Goal: Task Accomplishment & Management: Manage account settings

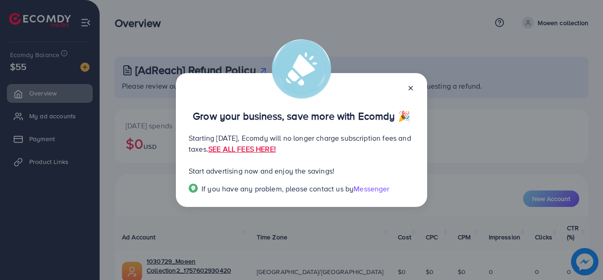
click at [408, 84] on icon at bounding box center [410, 87] width 7 height 7
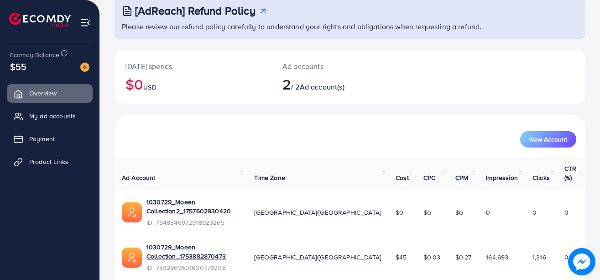
scroll to position [70, 0]
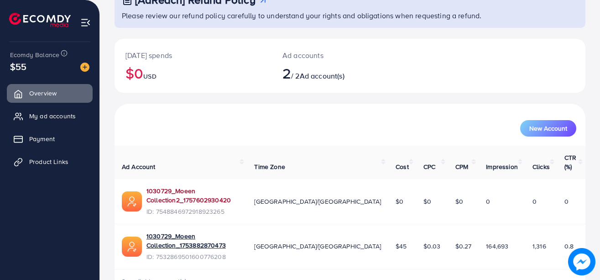
click at [240, 186] on link "1030729_Moeen Collection2_1757602930420" at bounding box center [193, 195] width 93 height 19
click at [41, 115] on span "My ad accounts" at bounding box center [55, 115] width 47 height 9
click at [40, 115] on span "My ad accounts" at bounding box center [55, 115] width 47 height 9
click at [40, 116] on span "My ad accounts" at bounding box center [55, 115] width 47 height 9
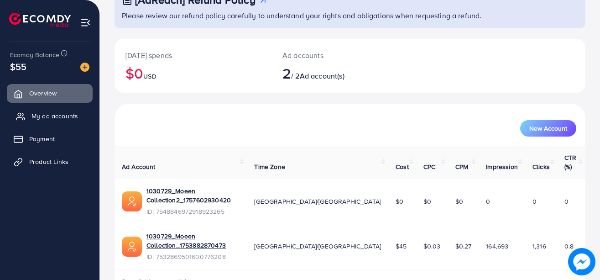
click at [40, 116] on span "My ad accounts" at bounding box center [55, 115] width 47 height 9
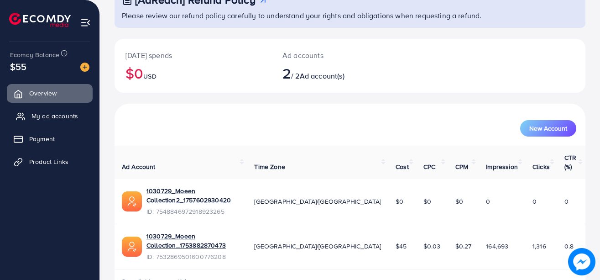
click at [40, 116] on span "My ad accounts" at bounding box center [55, 115] width 47 height 9
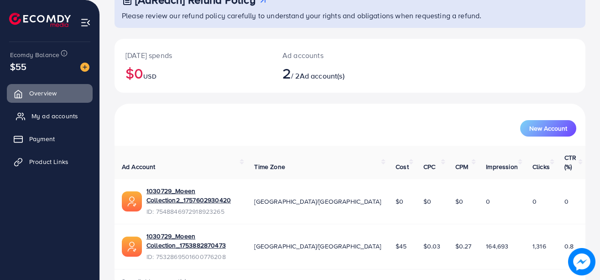
click at [34, 116] on span "My ad accounts" at bounding box center [55, 115] width 47 height 9
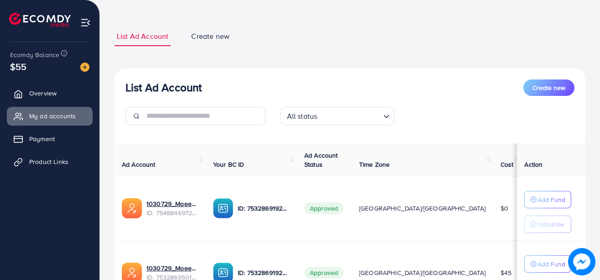
scroll to position [76, 0]
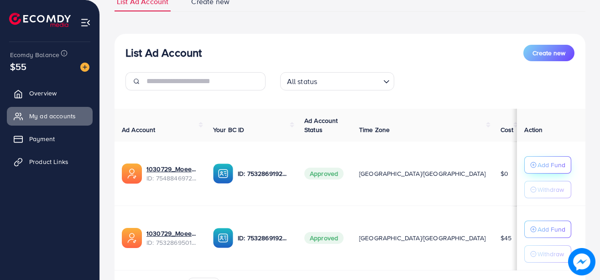
click at [538, 164] on p "Add Fund" at bounding box center [552, 164] width 28 height 11
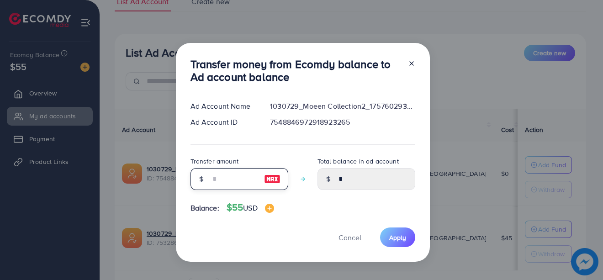
click at [233, 175] on input "number" at bounding box center [234, 179] width 46 height 22
drag, startPoint x: 233, startPoint y: 175, endPoint x: 365, endPoint y: 37, distance: 191.5
click at [365, 37] on div "Transfer money from Ecomdy balance to Ad account balance Ad Account Name 103072…" at bounding box center [301, 140] width 603 height 280
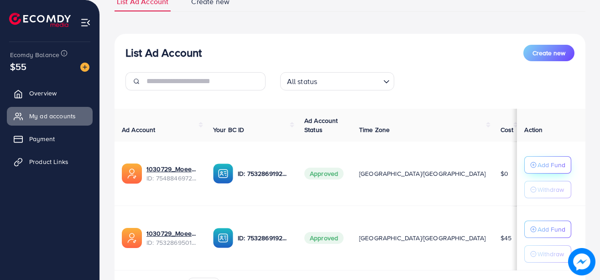
click at [538, 167] on p "Add Fund" at bounding box center [552, 164] width 28 height 11
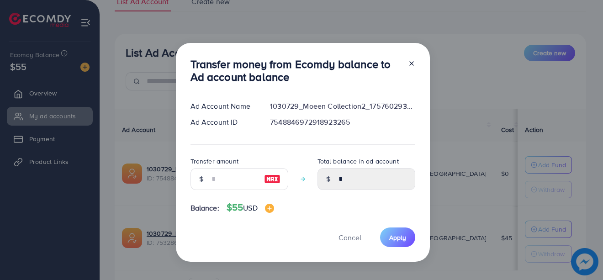
click at [194, 176] on div at bounding box center [200, 179] width 21 height 22
click at [203, 176] on icon at bounding box center [201, 179] width 6 height 6
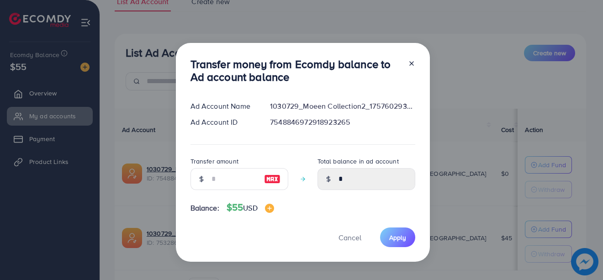
click at [203, 176] on icon at bounding box center [201, 179] width 6 height 6
drag, startPoint x: 210, startPoint y: 176, endPoint x: 204, endPoint y: 176, distance: 5.5
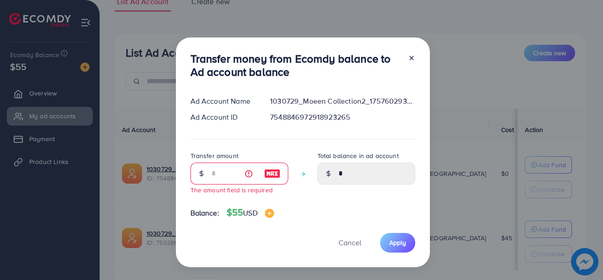
click at [201, 179] on div at bounding box center [200, 174] width 21 height 22
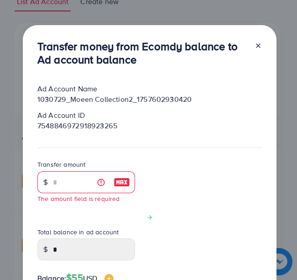
drag, startPoint x: 256, startPoint y: 170, endPoint x: 248, endPoint y: 168, distance: 7.9
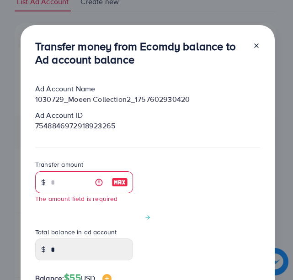
click at [255, 46] on line at bounding box center [256, 46] width 4 height 4
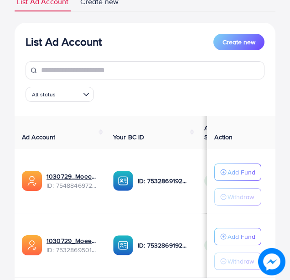
click at [280, 17] on div "List Ad Account Create new List Ad Account Create new All status Loading... Ad …" at bounding box center [145, 128] width 290 height 408
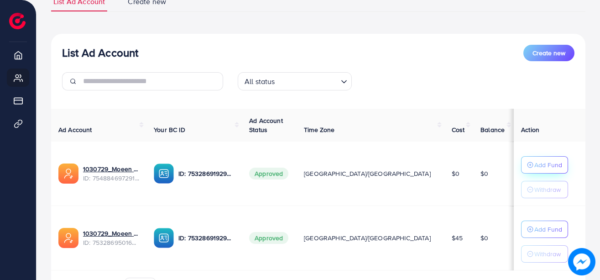
click at [535, 160] on p "Add Fund" at bounding box center [549, 164] width 28 height 11
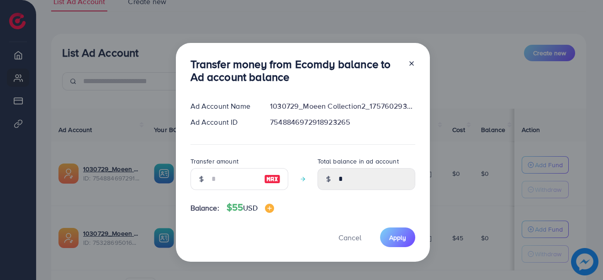
click at [199, 176] on icon at bounding box center [201, 179] width 6 height 6
click at [336, 173] on div at bounding box center [327, 179] width 21 height 22
click at [206, 175] on div at bounding box center [200, 179] width 21 height 22
click at [217, 177] on input "number" at bounding box center [234, 179] width 46 height 22
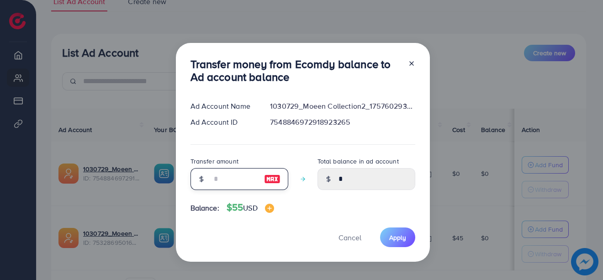
type input "*"
type input "****"
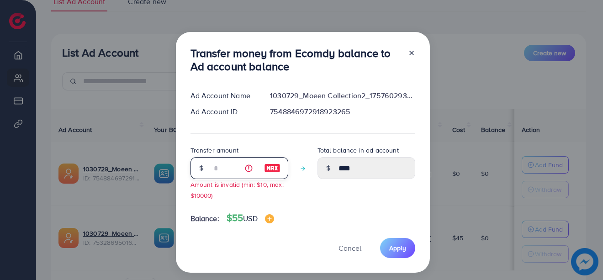
type input "**"
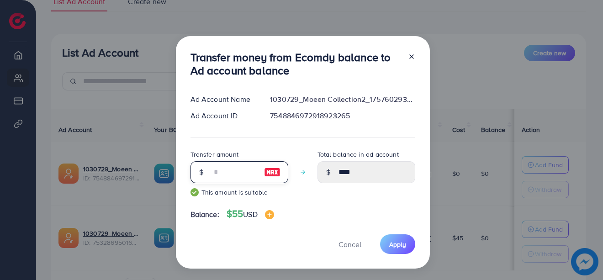
type input "*****"
type input "**"
click at [389, 244] on span "Apply" at bounding box center [397, 244] width 17 height 9
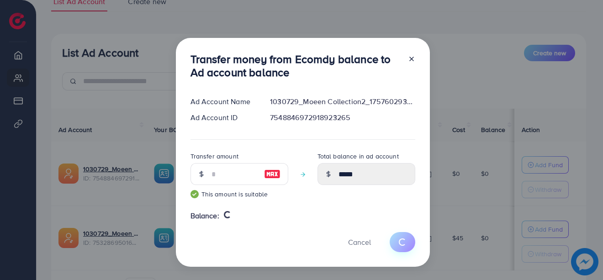
type input "*"
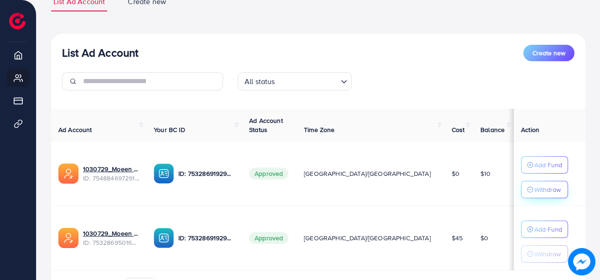
click at [535, 192] on p "Withdraw" at bounding box center [548, 189] width 26 height 11
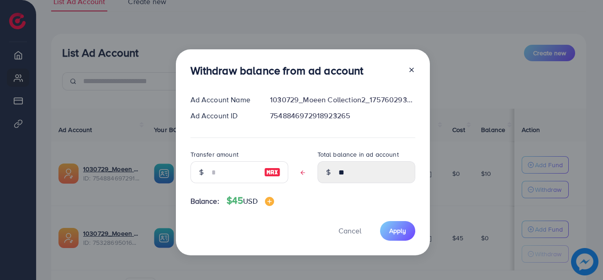
click at [209, 173] on div at bounding box center [200, 172] width 21 height 22
click at [205, 168] on div at bounding box center [200, 172] width 21 height 22
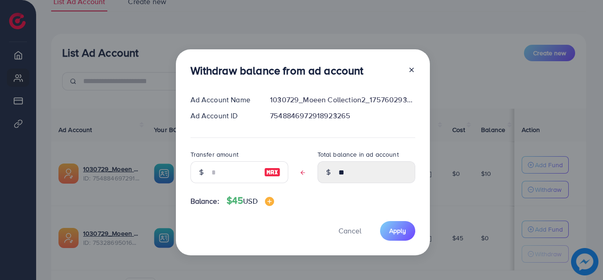
click at [205, 168] on div at bounding box center [200, 172] width 21 height 22
click at [214, 171] on input "text" at bounding box center [234, 172] width 46 height 22
type input "*"
type input "****"
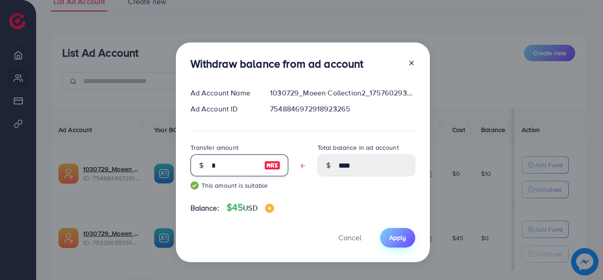
type input "*"
click at [389, 235] on span "Apply" at bounding box center [397, 237] width 17 height 9
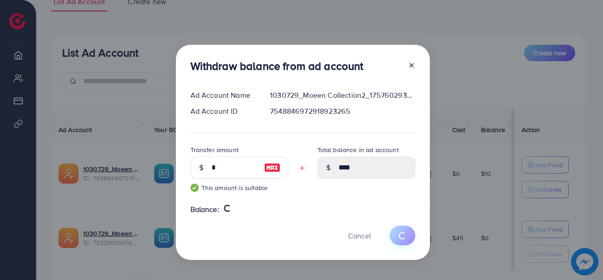
type input "**"
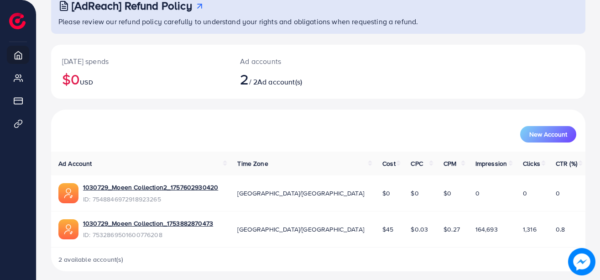
scroll to position [70, 0]
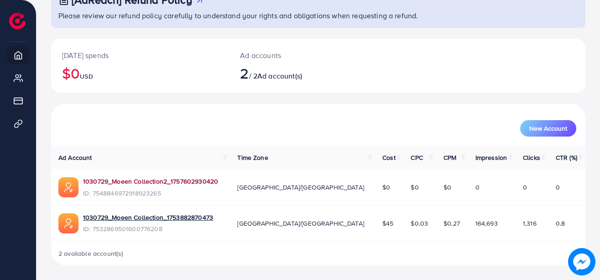
click at [124, 182] on link "1030729_Moeen Collection2_1757602930420" at bounding box center [150, 181] width 135 height 9
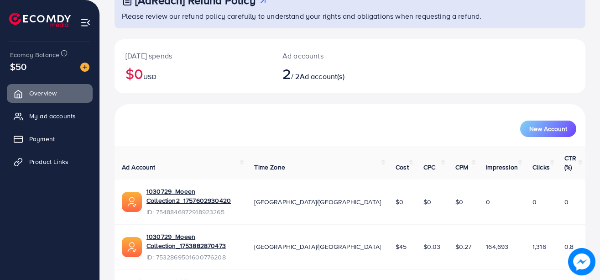
scroll to position [70, 0]
